Goal: Find specific page/section: Find specific page/section

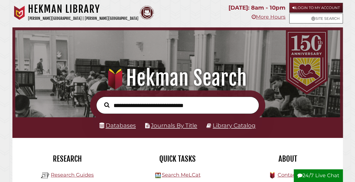
scroll to position [107, 322]
click at [117, 124] on link "Databases" at bounding box center [117, 125] width 36 height 7
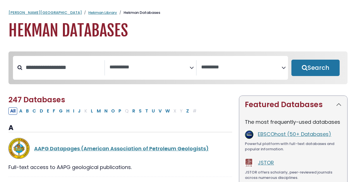
select select "Database Subject Filter"
select select "Database Vendors Filter"
click at [70, 71] on input "Search database by title or keyword" at bounding box center [63, 67] width 82 height 9
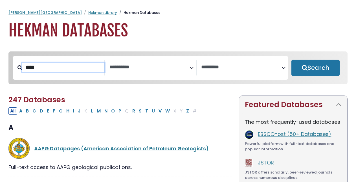
type input "****"
click at [292, 60] on button "Search" at bounding box center [316, 68] width 48 height 16
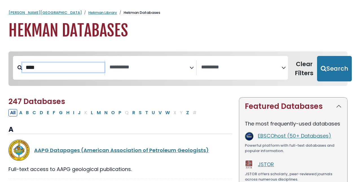
select select "Database Subject Filter"
select select "Database Vendors Filter"
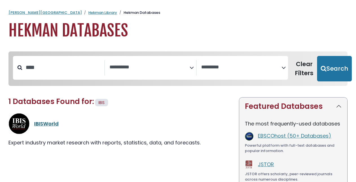
click at [45, 124] on link "IBISWorld" at bounding box center [46, 123] width 25 height 7
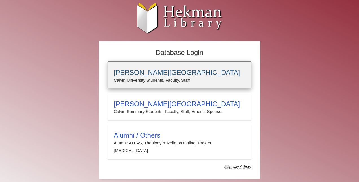
type input "**********"
click at [137, 76] on h3 "[PERSON_NAME][GEOGRAPHIC_DATA]" at bounding box center [180, 73] width 132 height 8
